Goal: Task Accomplishment & Management: Use online tool/utility

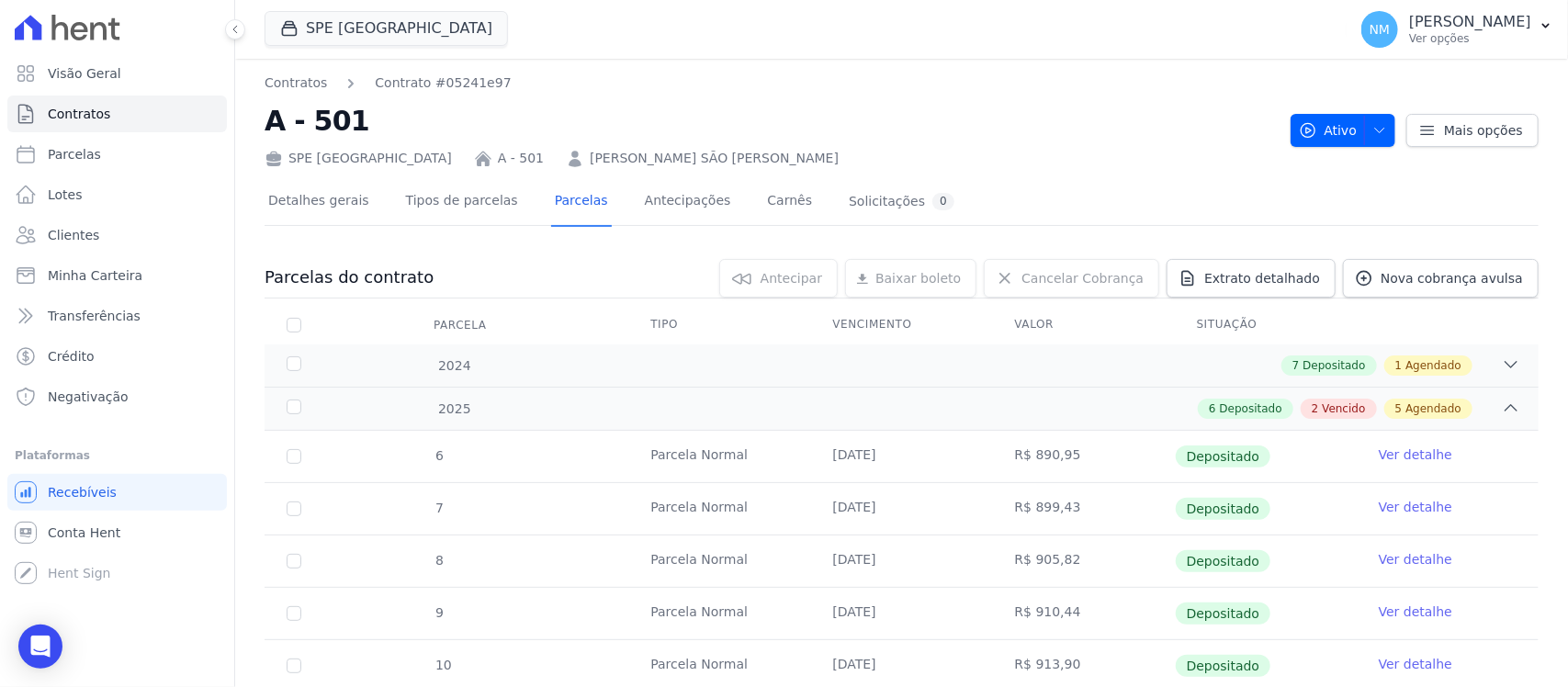
scroll to position [344, 0]
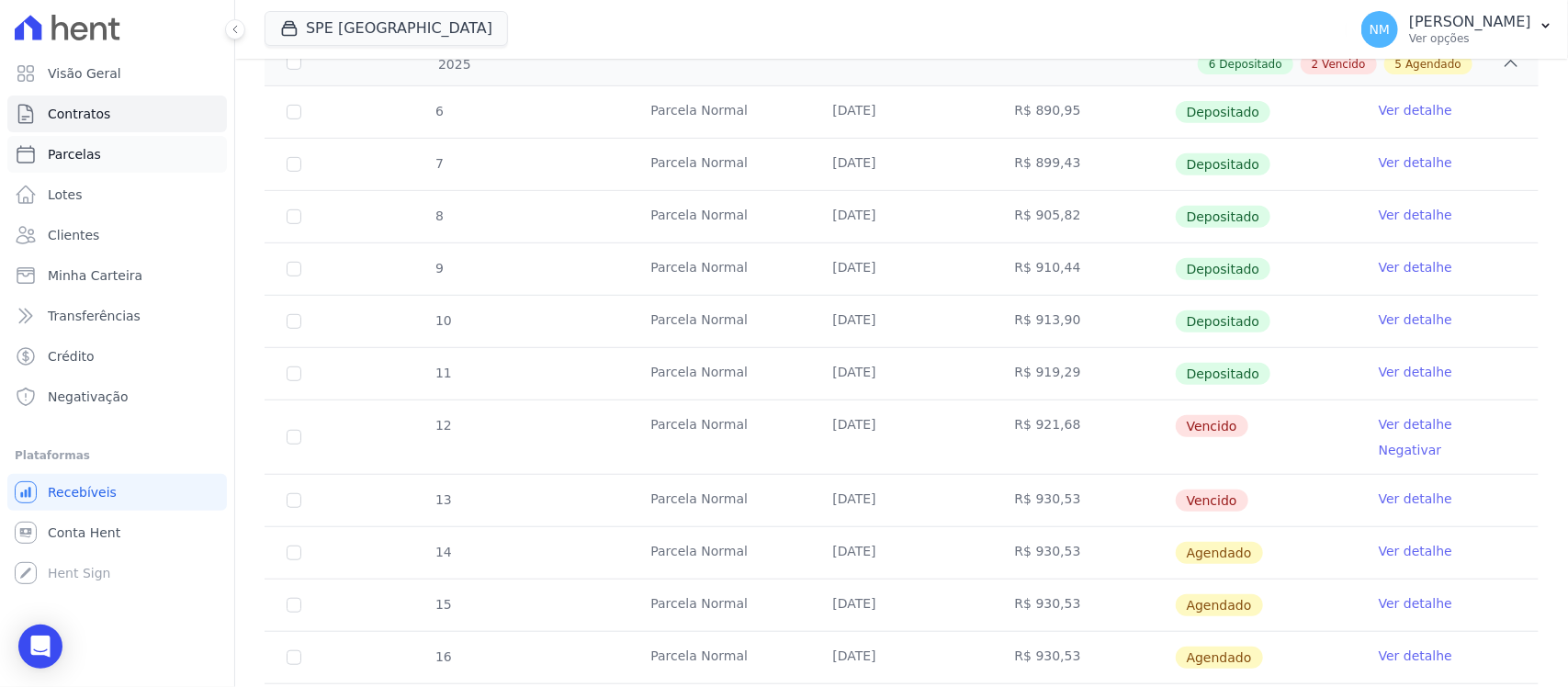
click at [120, 164] on link "Parcelas" at bounding box center [117, 154] width 219 height 37
select select
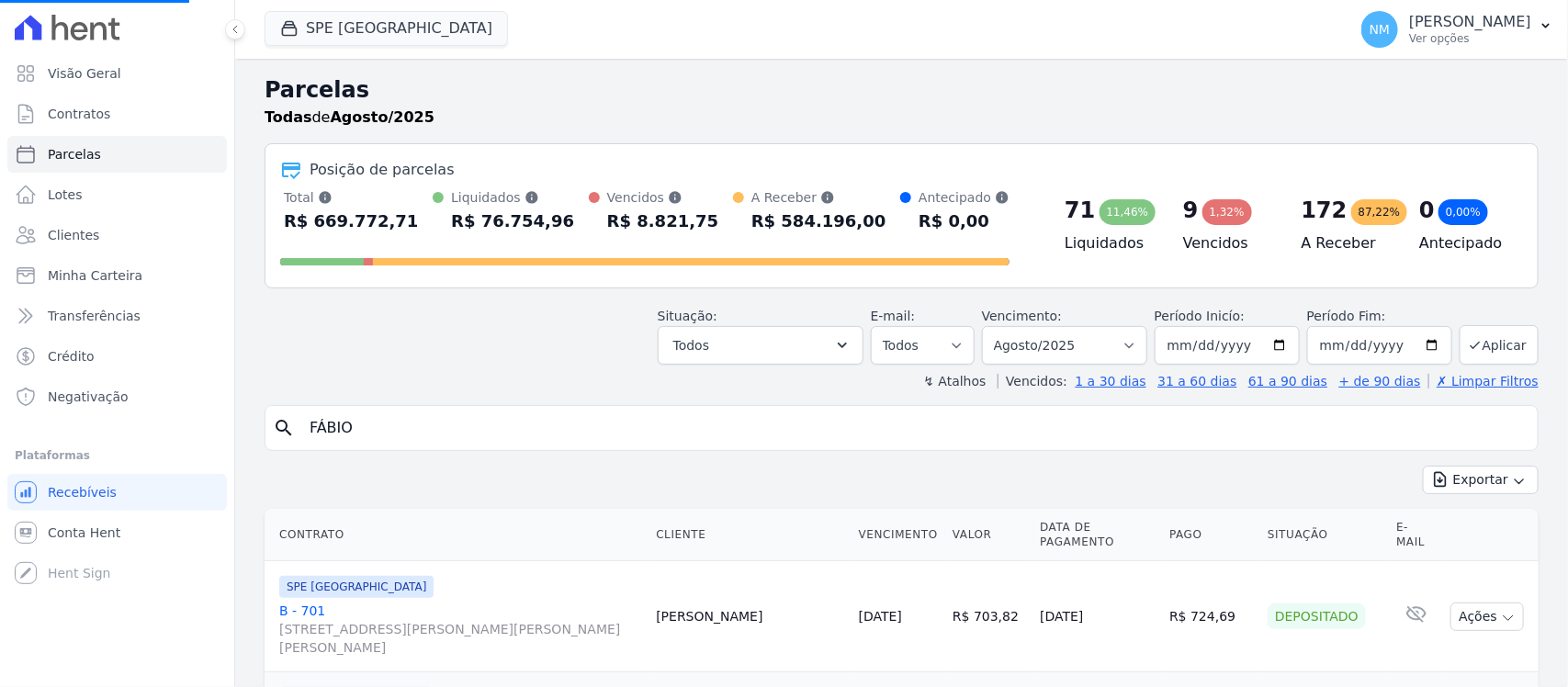
click at [393, 434] on input "FÁBIO" at bounding box center [914, 428] width 1231 height 37
select select
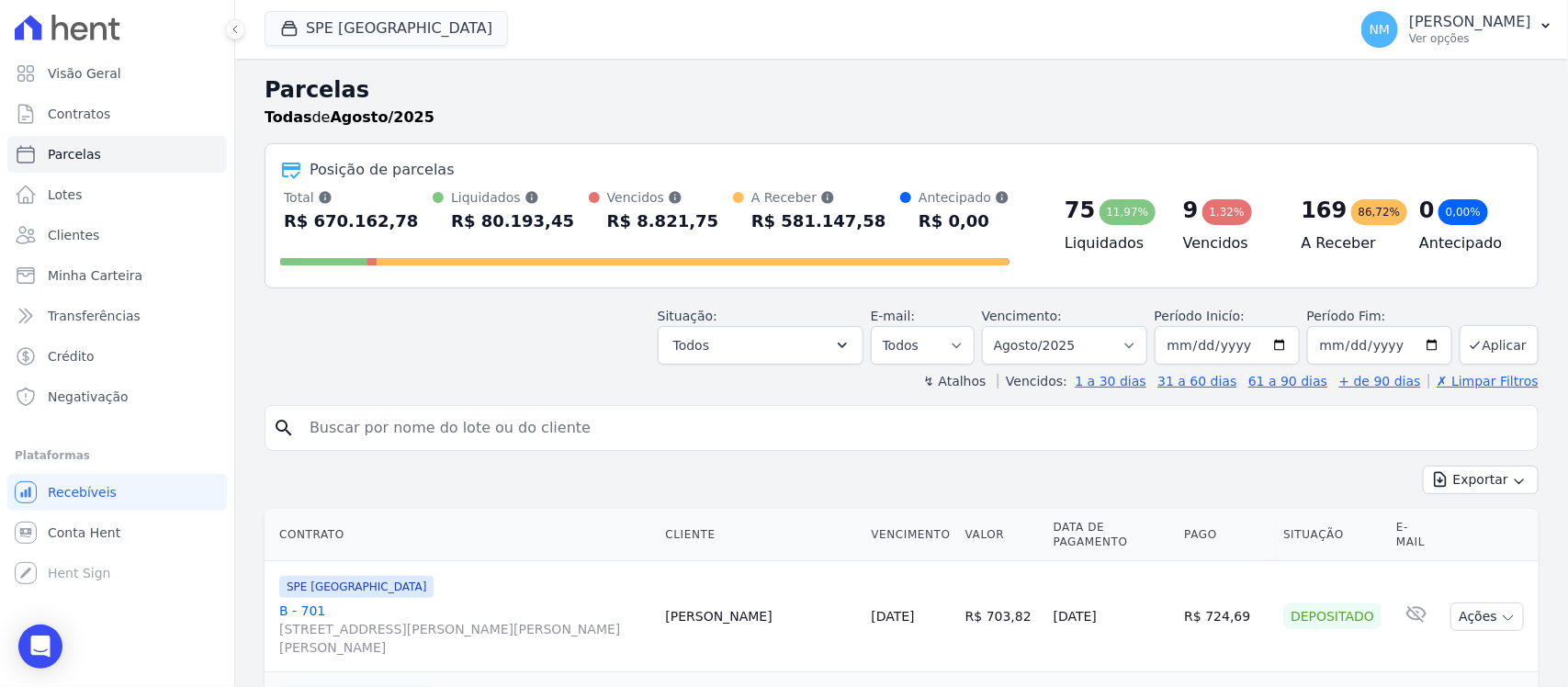
click at [393, 434] on input "search" at bounding box center [914, 428] width 1231 height 37
type input "joyce"
select select
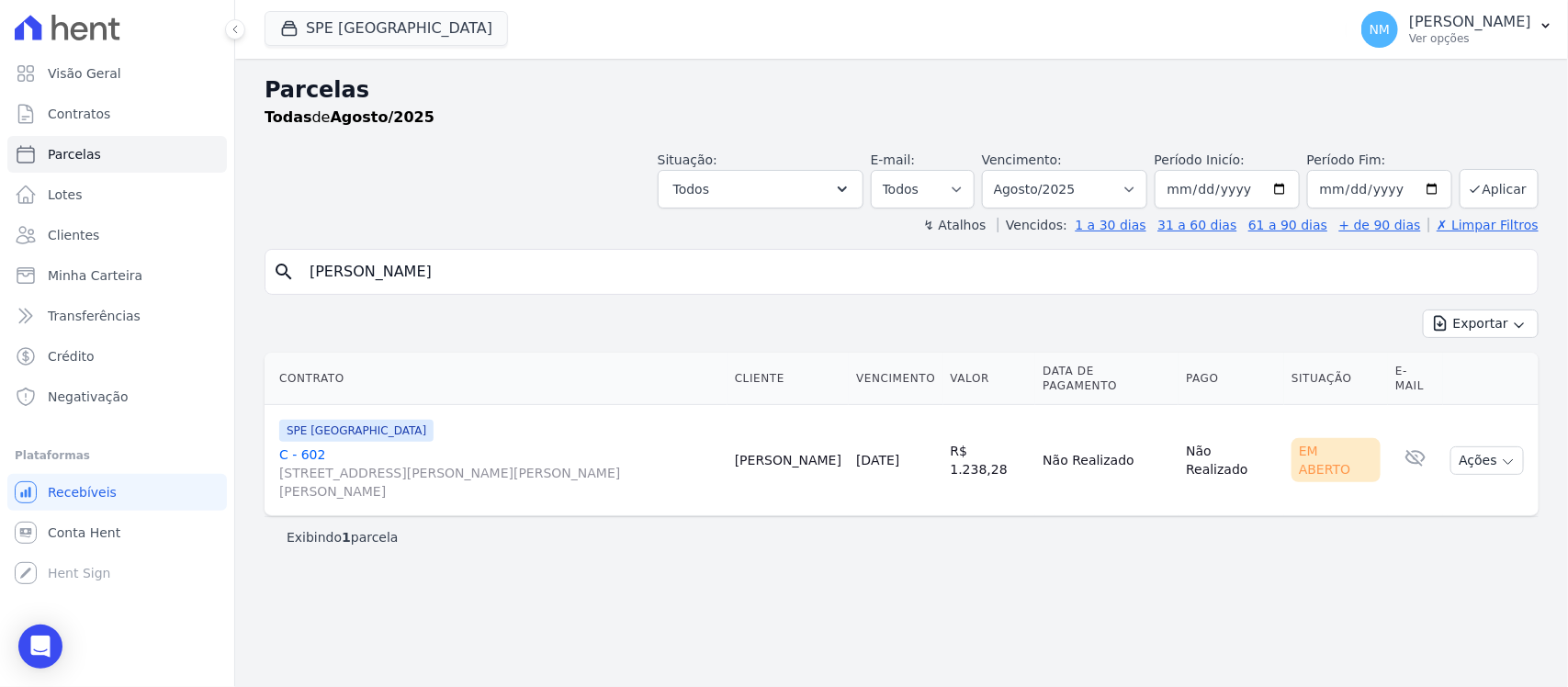
drag, startPoint x: 318, startPoint y: 440, endPoint x: 336, endPoint y: 430, distance: 20.6
click at [318, 445] on link "C - 602 Travessa Francisco Caldeira Castelo Branco, 2256, sala A, São Brás" at bounding box center [500, 473] width 441 height 55
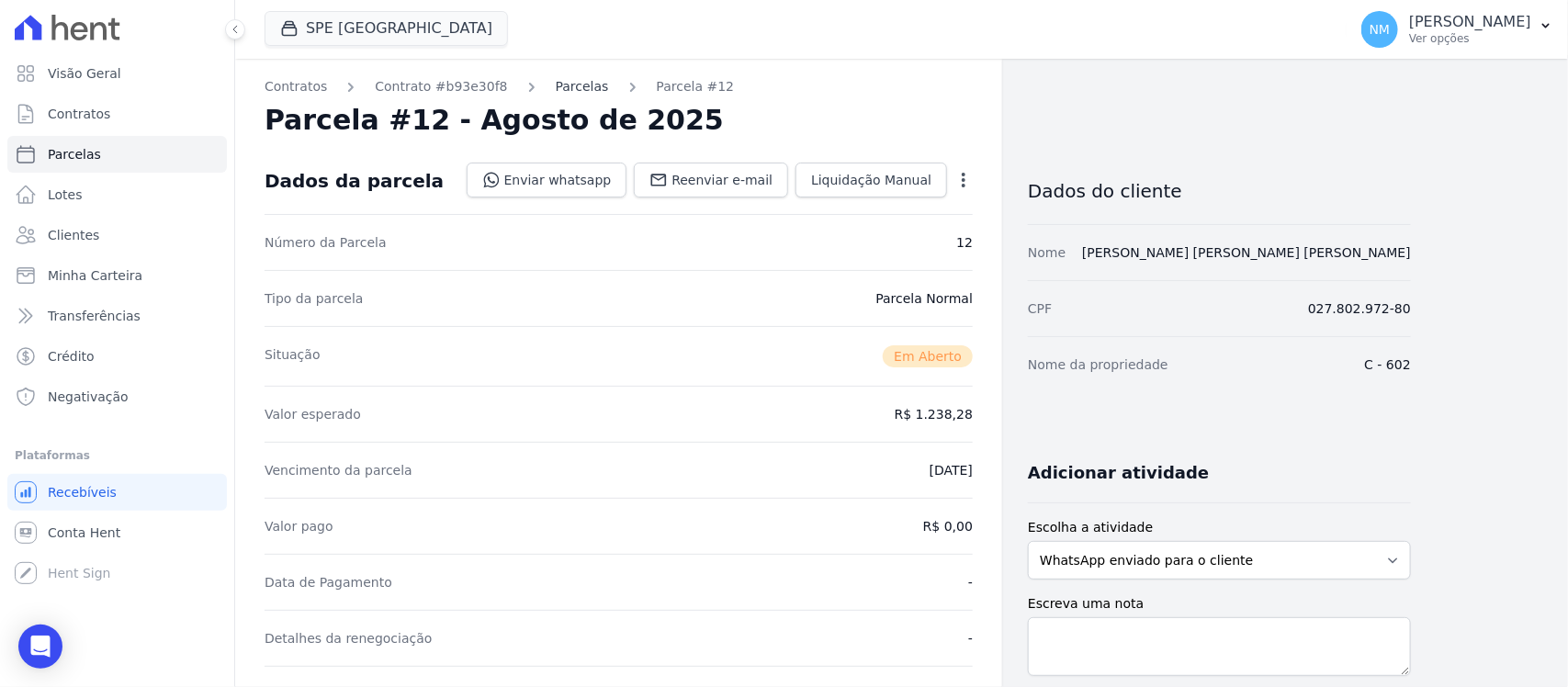
click at [557, 84] on link "Parcelas" at bounding box center [582, 87] width 53 height 19
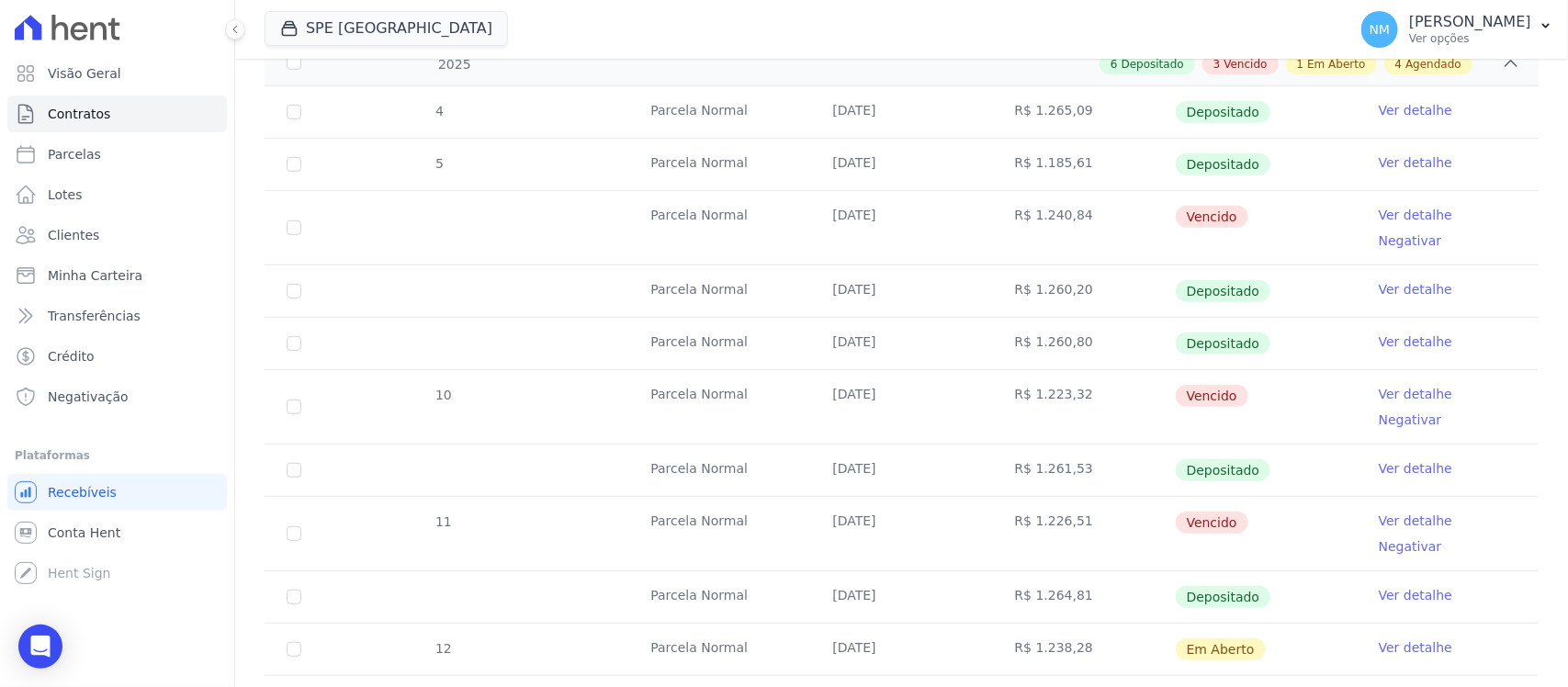
scroll to position [459, 0]
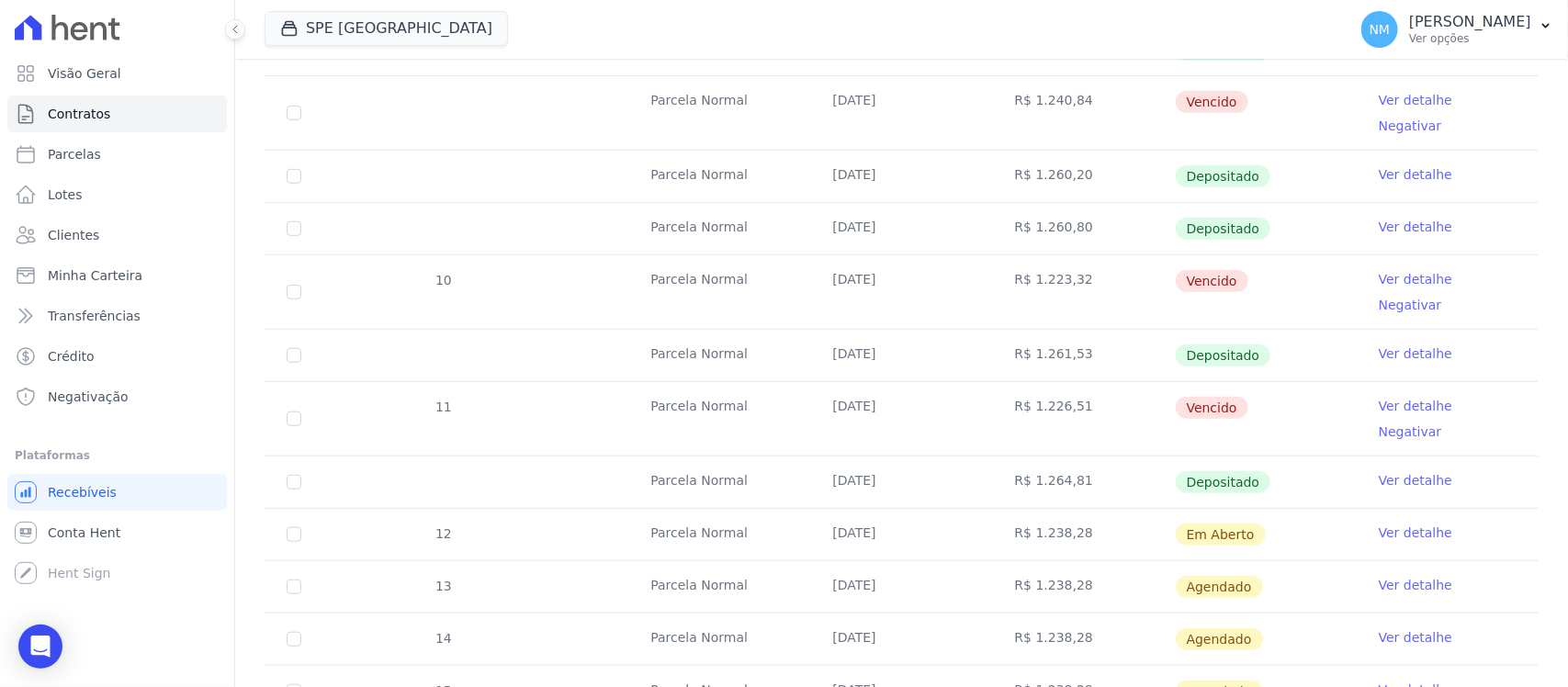
click at [1379, 270] on link "Ver detalhe" at bounding box center [1416, 278] width 74 height 18
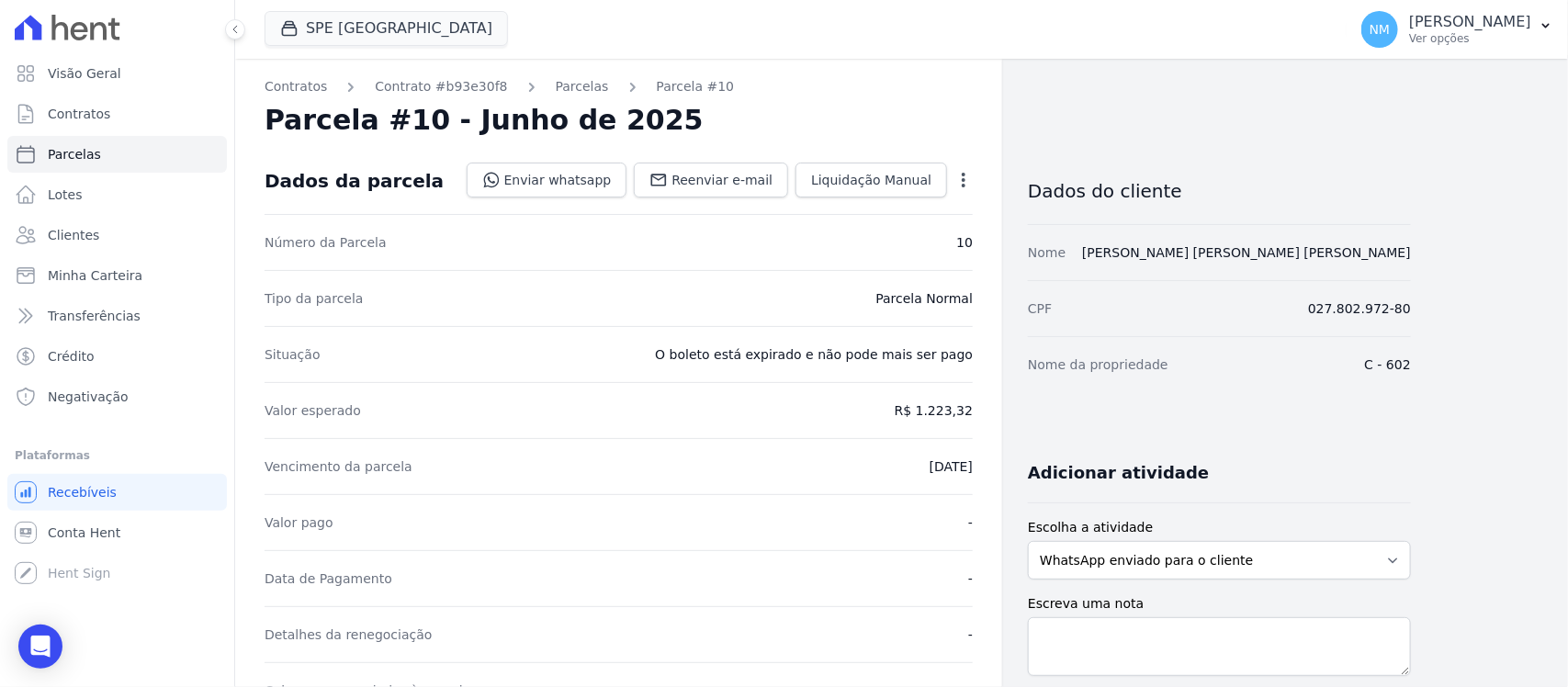
click at [956, 175] on icon "button" at bounding box center [964, 180] width 18 height 18
click at [877, 241] on link "Cancelar Cobrança" at bounding box center [884, 238] width 162 height 33
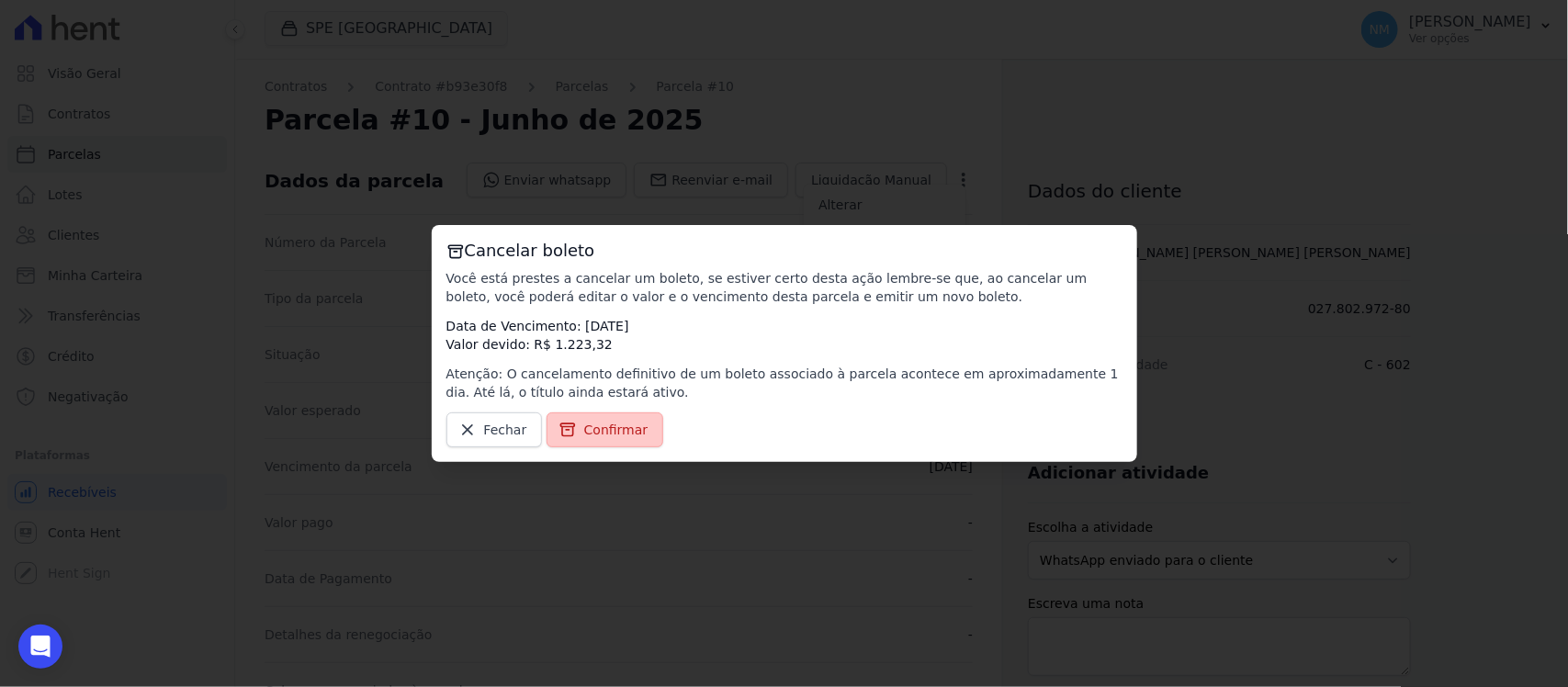
click at [629, 429] on span "Confirmar" at bounding box center [616, 430] width 64 height 18
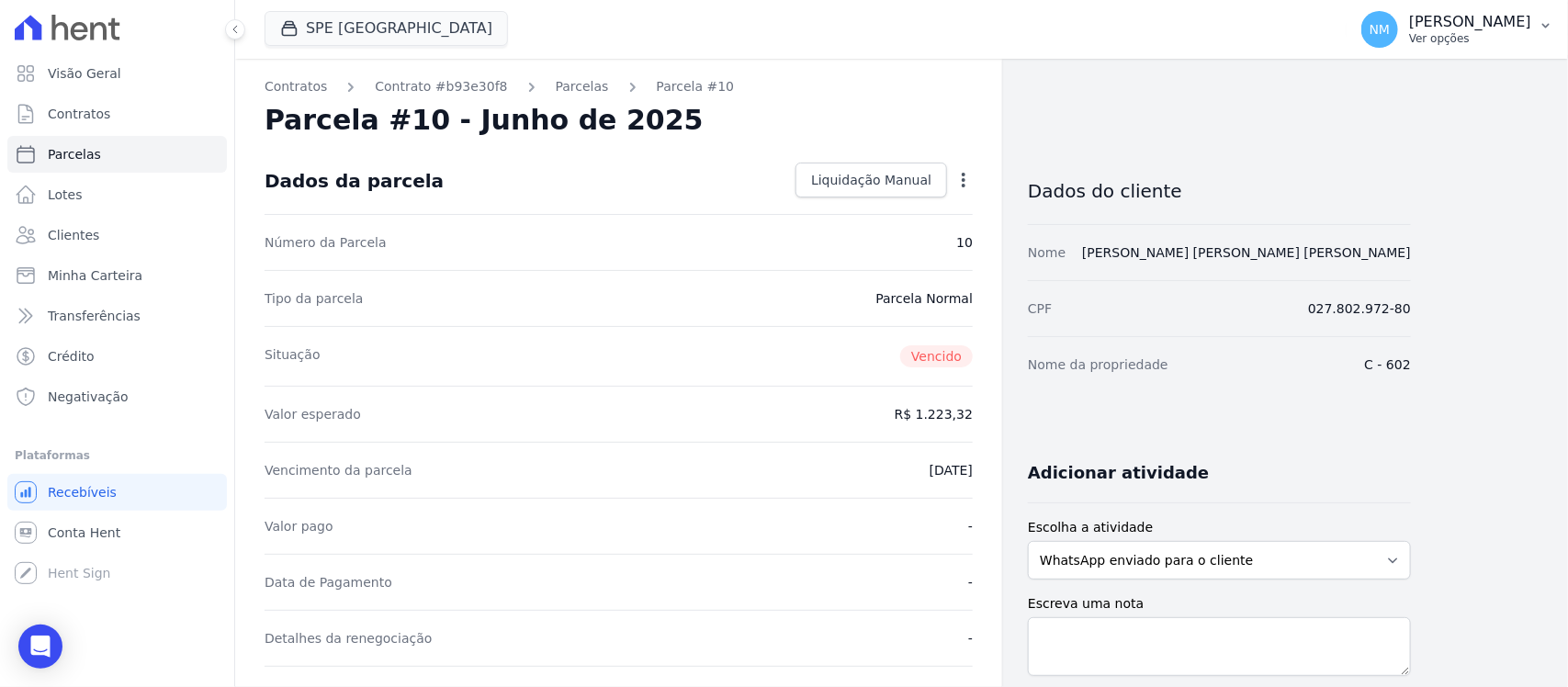
click at [1541, 21] on icon "button" at bounding box center [1546, 25] width 15 height 15
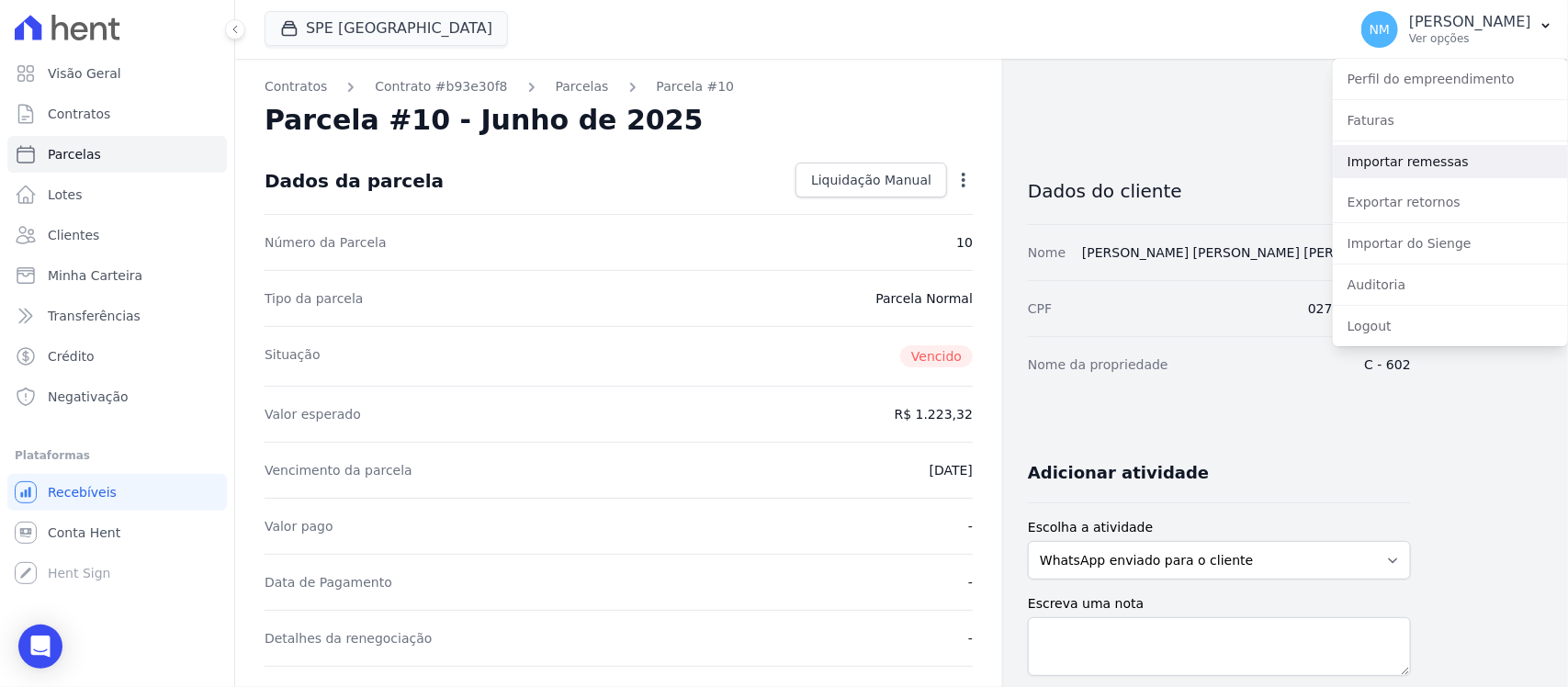
drag, startPoint x: 1413, startPoint y: 156, endPoint x: 1404, endPoint y: 158, distance: 9.2
click at [1413, 156] on link "Importar remessas" at bounding box center [1451, 162] width 235 height 33
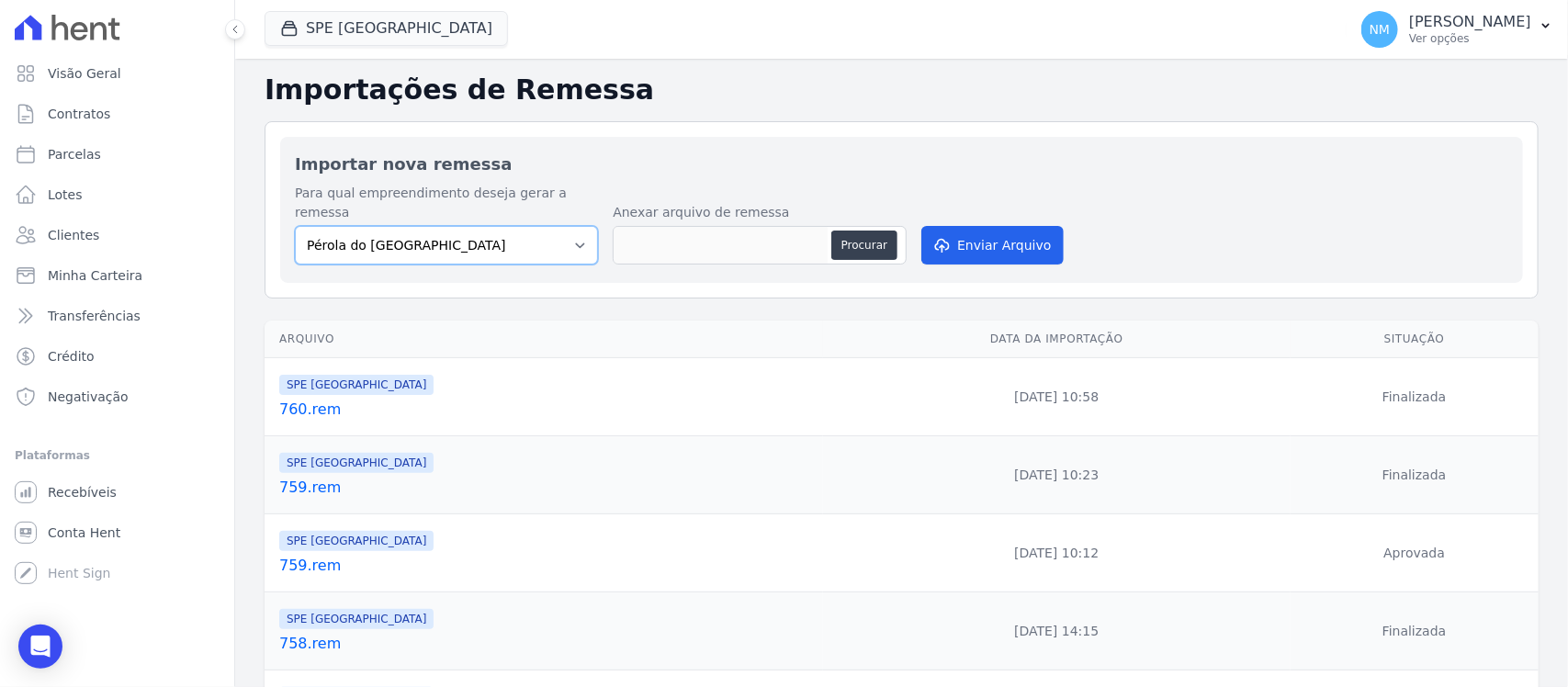
click at [578, 227] on select "Pérola do Tocantins SPE Montenegro" at bounding box center [446, 245] width 303 height 39
select select "168bdd06-a3dd-4988-b5a9-b0a7c7bf8968"
click at [295, 226] on select "Pérola do Tocantins SPE Montenegro" at bounding box center [446, 245] width 303 height 39
click at [856, 232] on button "Procurar" at bounding box center [865, 245] width 66 height 29
type input "761.rem"
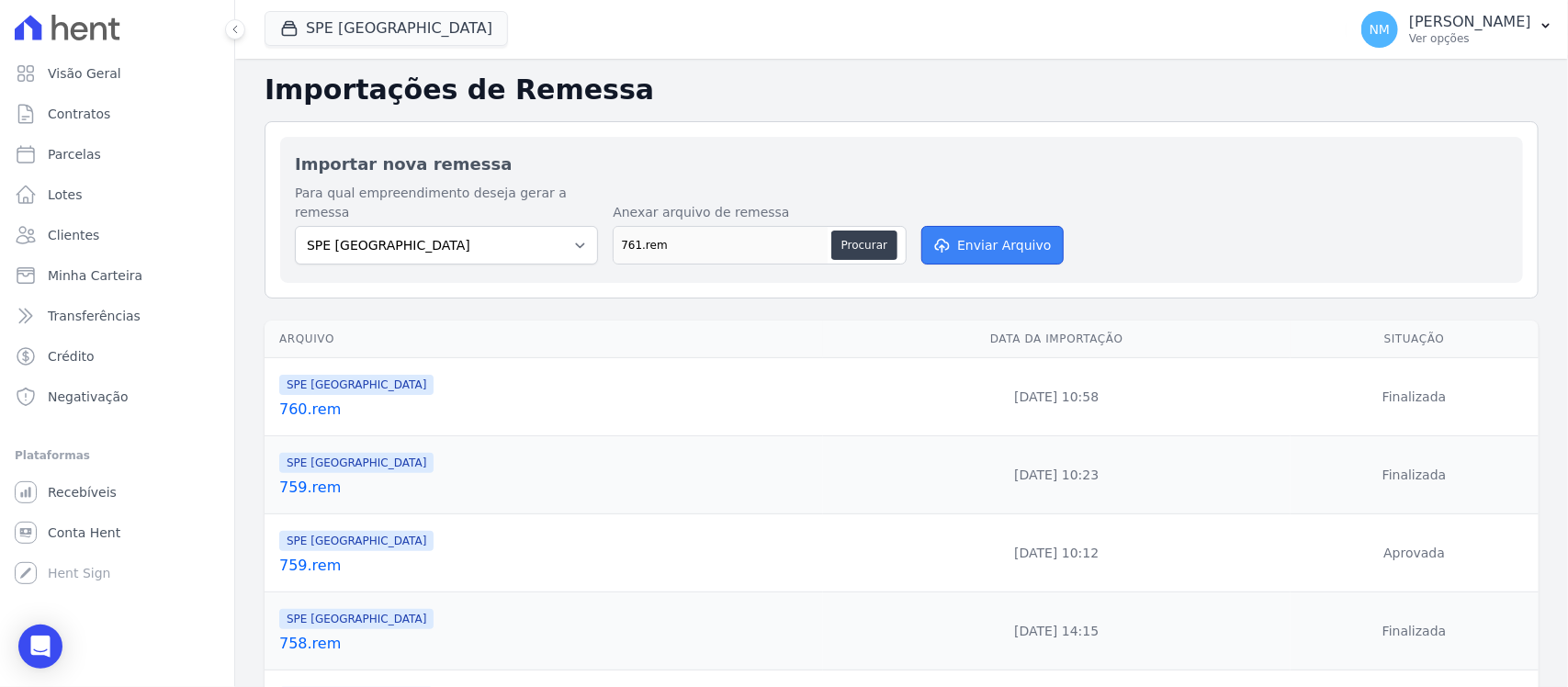
click at [1006, 226] on button "Enviar Arquivo" at bounding box center [993, 245] width 142 height 39
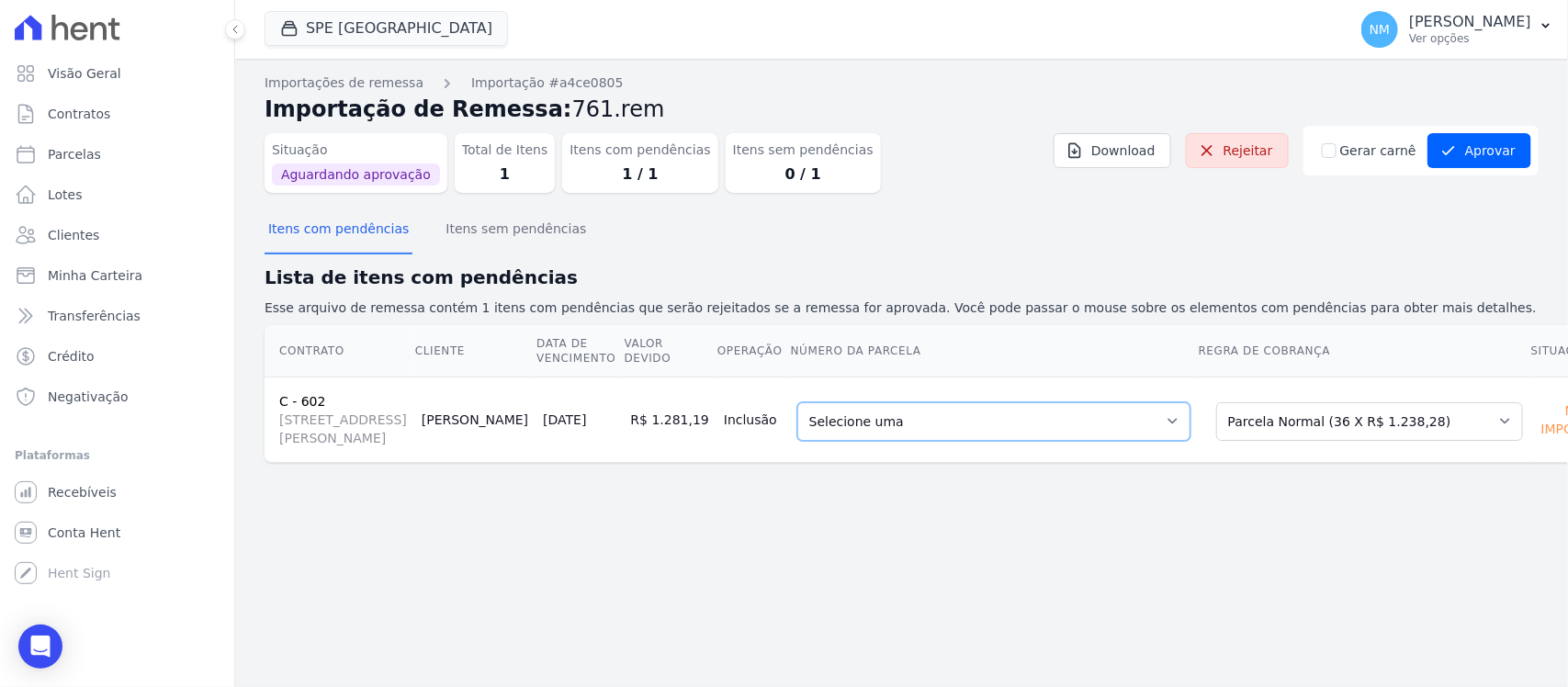
click at [1114, 440] on select "Selecione uma - 18/02/2025 - R$ 1.240,84 - Vencido (Cobrança Expirada) 10 - 30/…" at bounding box center [994, 422] width 393 height 39
click at [882, 548] on div "Importações de remessa Importação #a4ce0805 Importação de Remessa: 761.rem Situ…" at bounding box center [901, 374] width 1333 height 629
click at [1407, 437] on select "Selecione uma Nova Parcela Avulsa Parcela Avulsa Existente Sinal (1 X R$ 2.000,…" at bounding box center [1369, 422] width 307 height 39
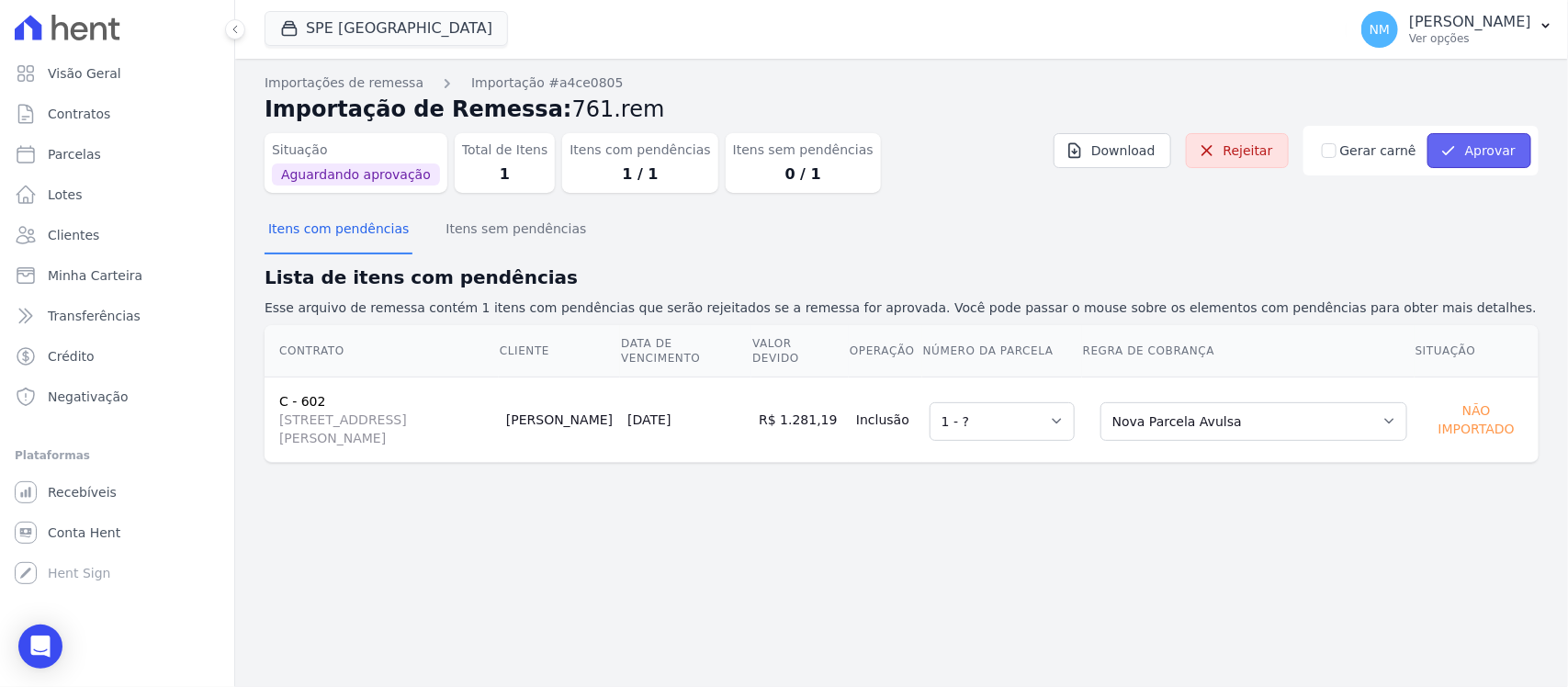
click at [1462, 159] on button "Aprovar" at bounding box center [1479, 150] width 104 height 35
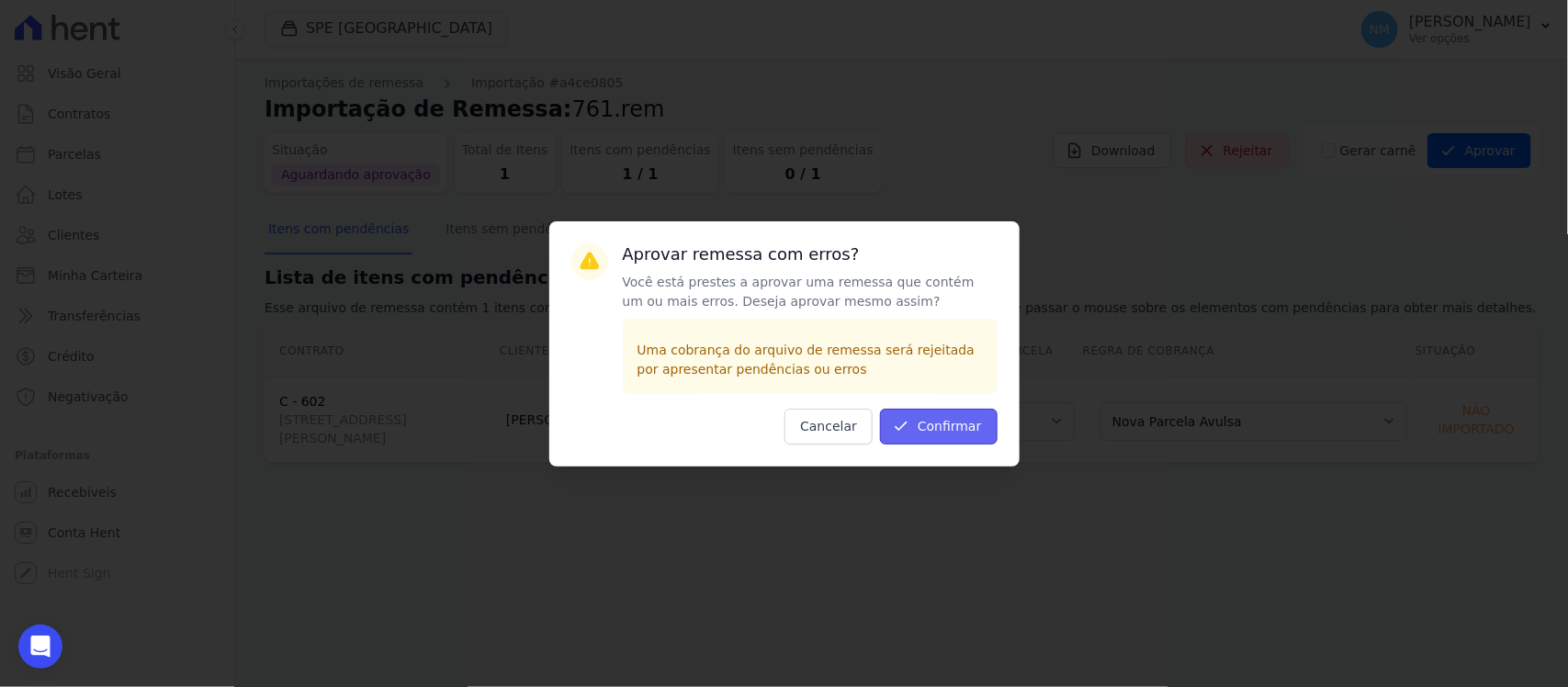
click at [953, 428] on button "Confirmar" at bounding box center [938, 426] width 117 height 36
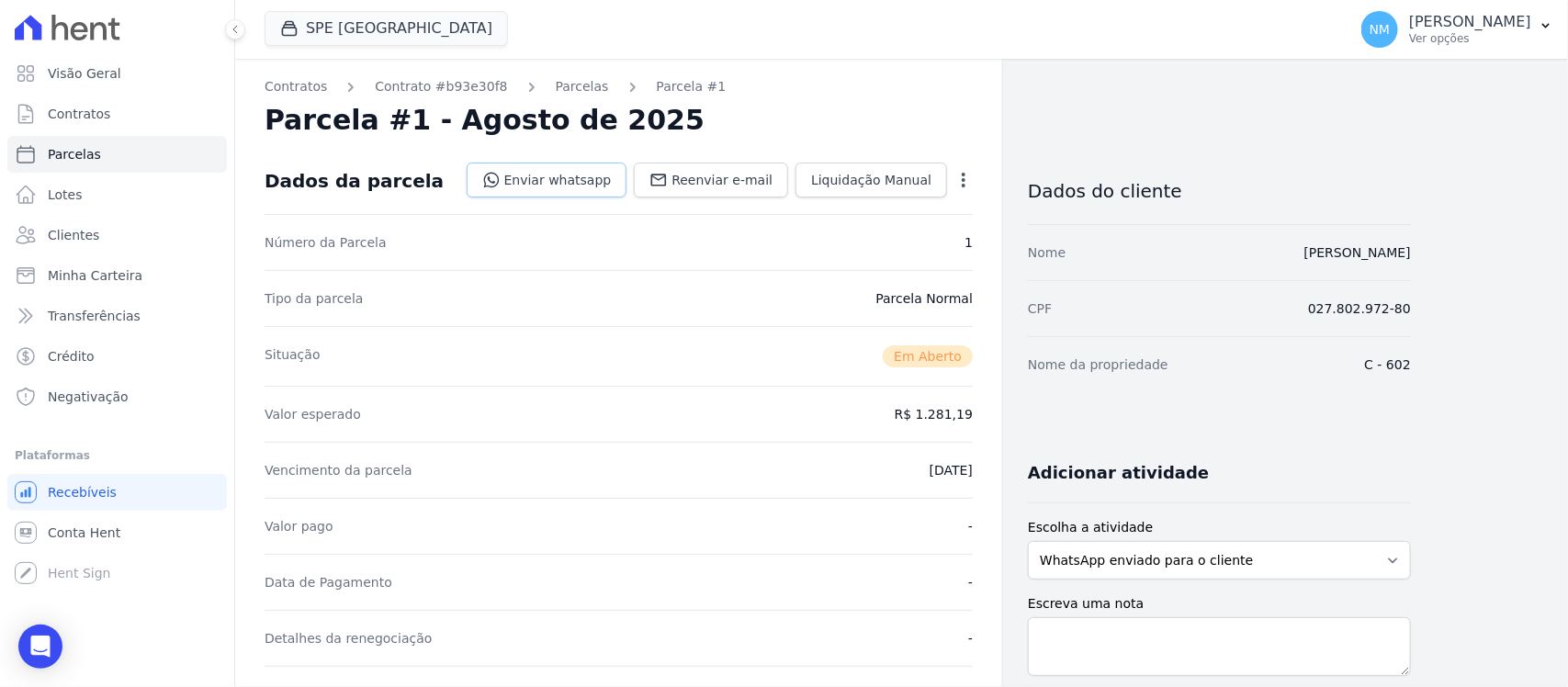
click at [577, 180] on link "Enviar whatsapp" at bounding box center [547, 180] width 161 height 35
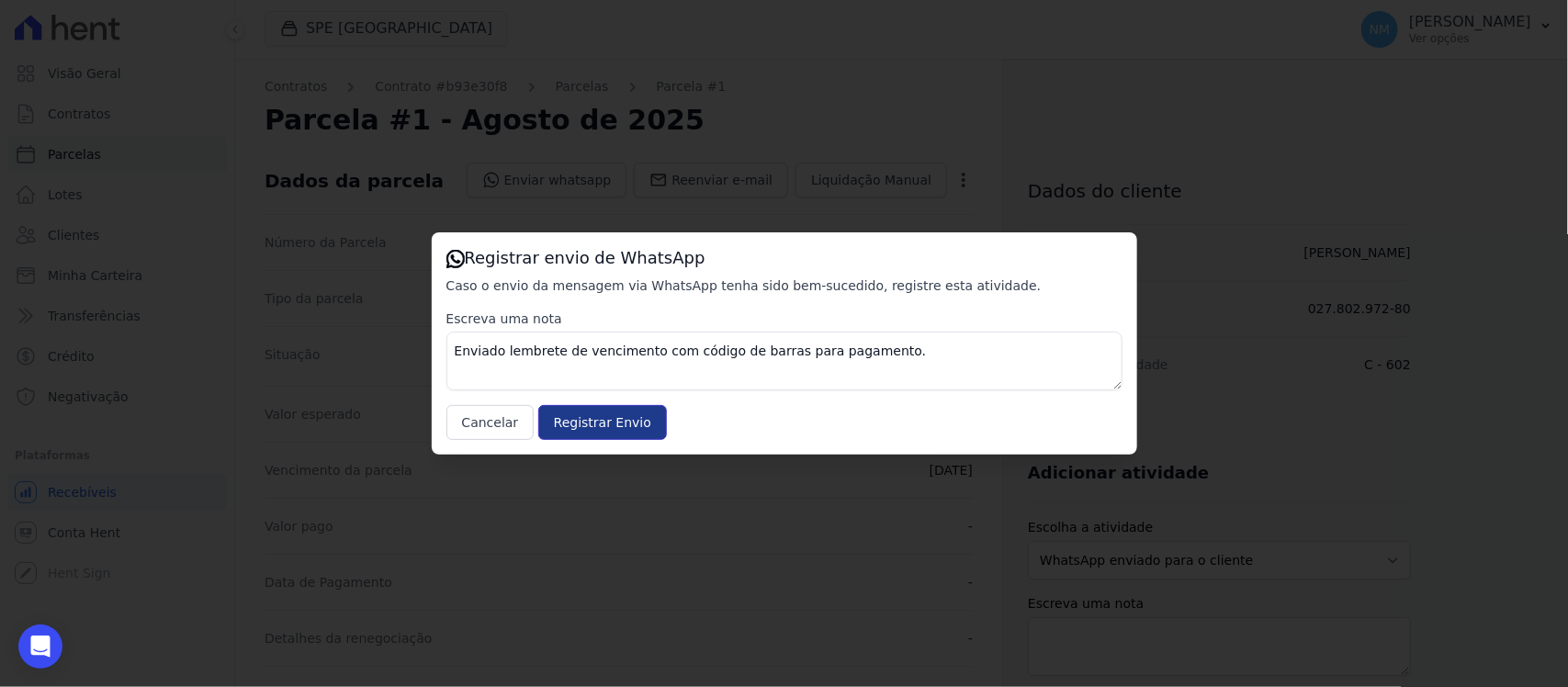
click at [604, 434] on input "Registrar Envio" at bounding box center [603, 422] width 129 height 35
